Goal: Navigation & Orientation: Find specific page/section

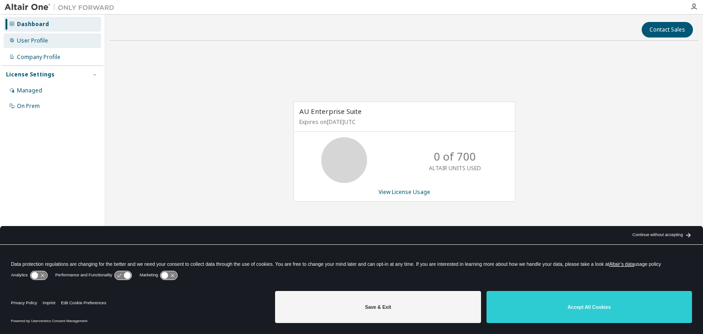
click at [47, 41] on div "User Profile" at bounding box center [53, 40] width 98 height 15
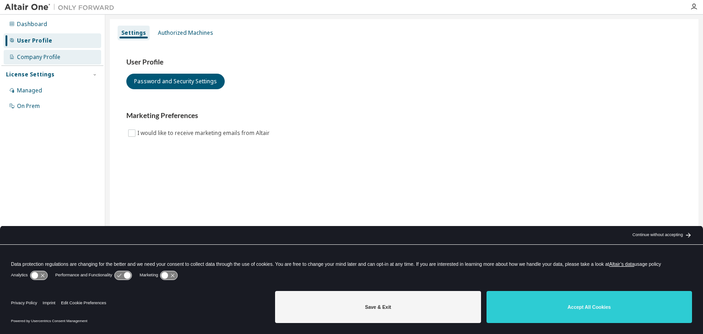
click at [48, 54] on div "Company Profile" at bounding box center [38, 57] width 43 height 7
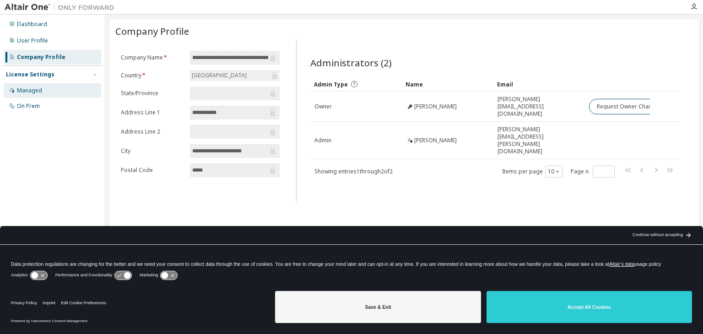
click at [54, 87] on div "Managed" at bounding box center [53, 90] width 98 height 15
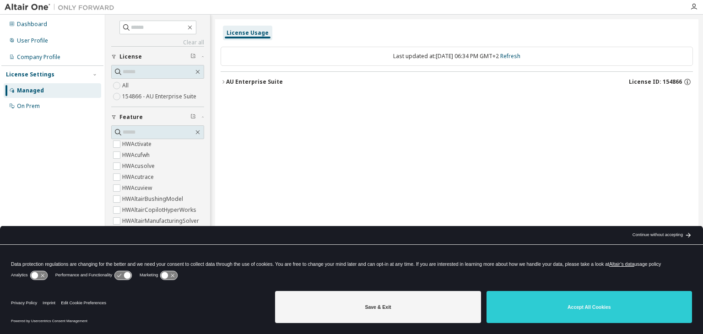
scroll to position [92, 0]
click at [48, 26] on div "Dashboard" at bounding box center [53, 24] width 98 height 15
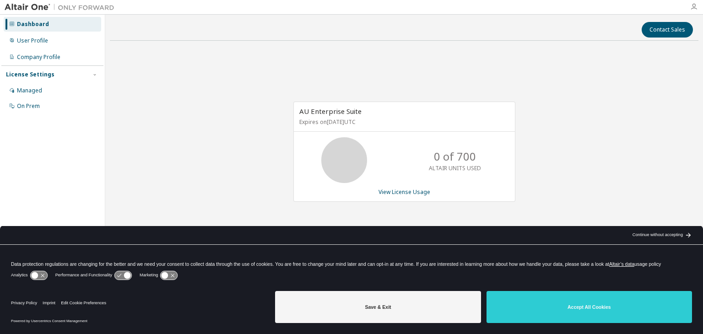
click at [694, 8] on icon "button" at bounding box center [693, 6] width 7 height 7
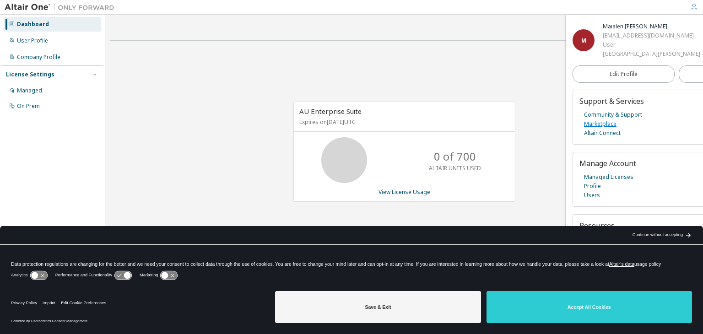
click at [603, 126] on link "Marketplace" at bounding box center [600, 123] width 33 height 9
